Goal: Ask a question

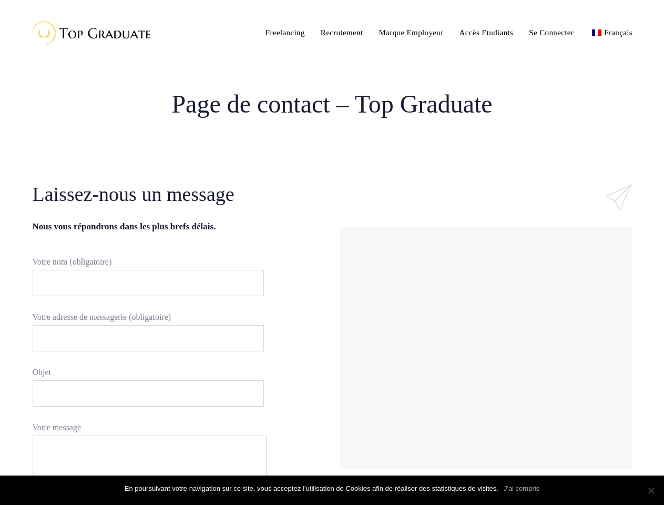
click at [332, 253] on div "#ld_icon_box_68c8381d824e9:hover .iconbox-icon-container defs stop:first-child{…" at bounding box center [486, 333] width 308 height 307
click at [143, 283] on input "Votre nom (obligatoire)" at bounding box center [148, 283] width 231 height 26
click at [143, 338] on input "Votre adresse de messagerie (obligatoire)" at bounding box center [148, 338] width 231 height 26
click at [143, 394] on input "Objet" at bounding box center [148, 393] width 231 height 26
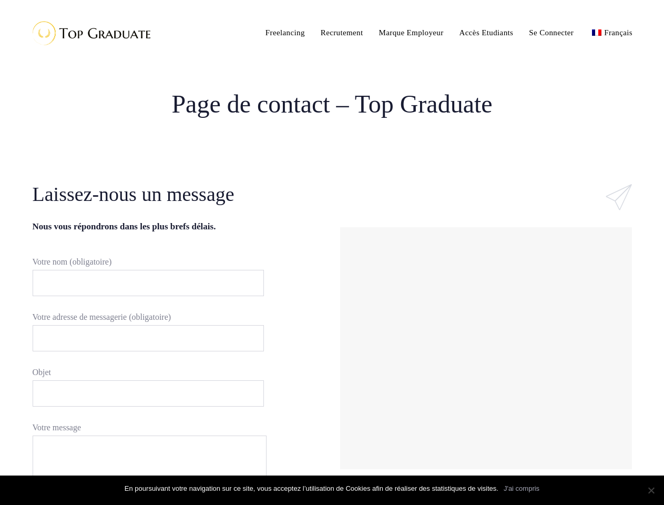
click at [486, 348] on div at bounding box center [486, 348] width 287 height 237
click at [522, 489] on link "J'ai compris" at bounding box center [522, 488] width 36 height 11
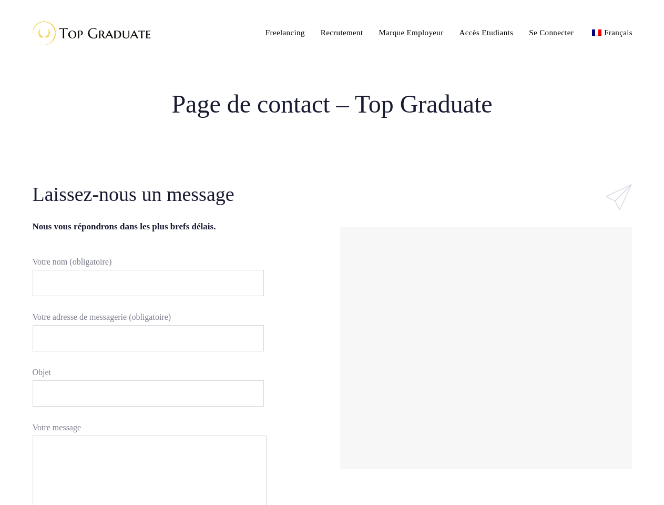
click at [651, 490] on section "Laissez-nous un message Nous vous répondrons dans les plus brefs délais. Votre …" at bounding box center [332, 425] width 664 height 490
